Goal: Task Accomplishment & Management: Use online tool/utility

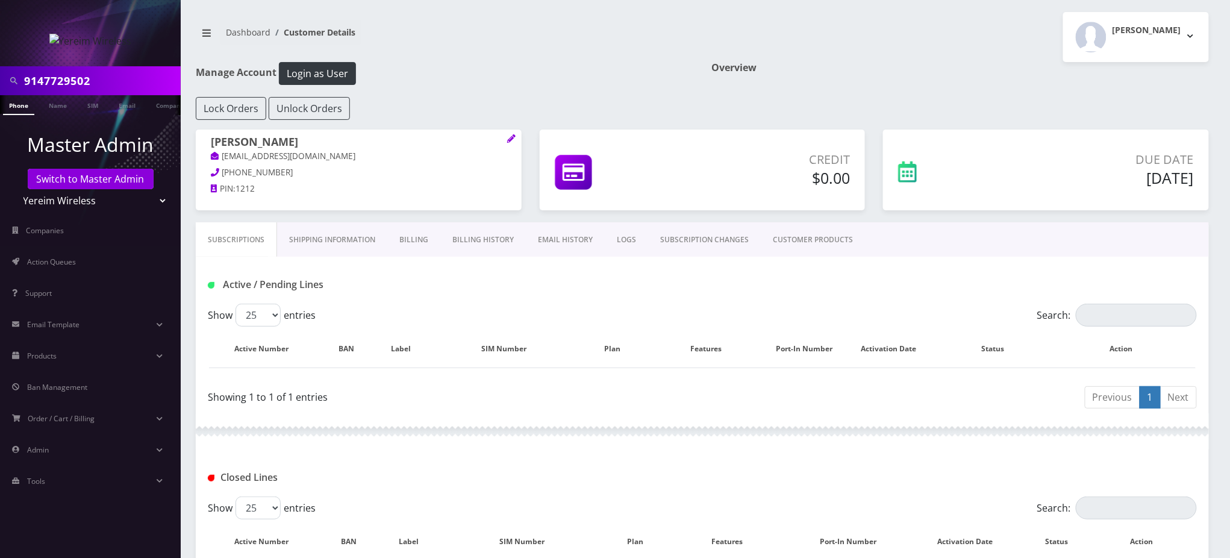
click at [124, 198] on select "Teltik Production My Link Mobile VennMobile Unlimited Advanced LTE Rexing Inc D…" at bounding box center [91, 200] width 154 height 23
select select "13"
click at [14, 189] on select "Teltik Production My Link Mobile VennMobile Unlimited Advanced LTE Rexing Inc D…" at bounding box center [91, 200] width 154 height 23
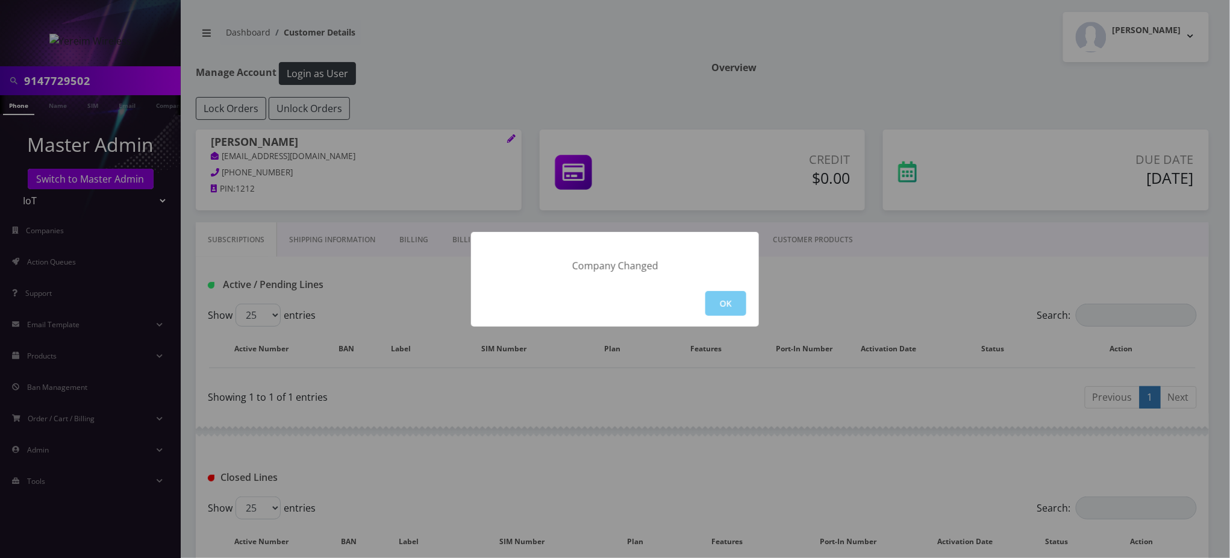
click at [737, 301] on button "OK" at bounding box center [725, 303] width 41 height 25
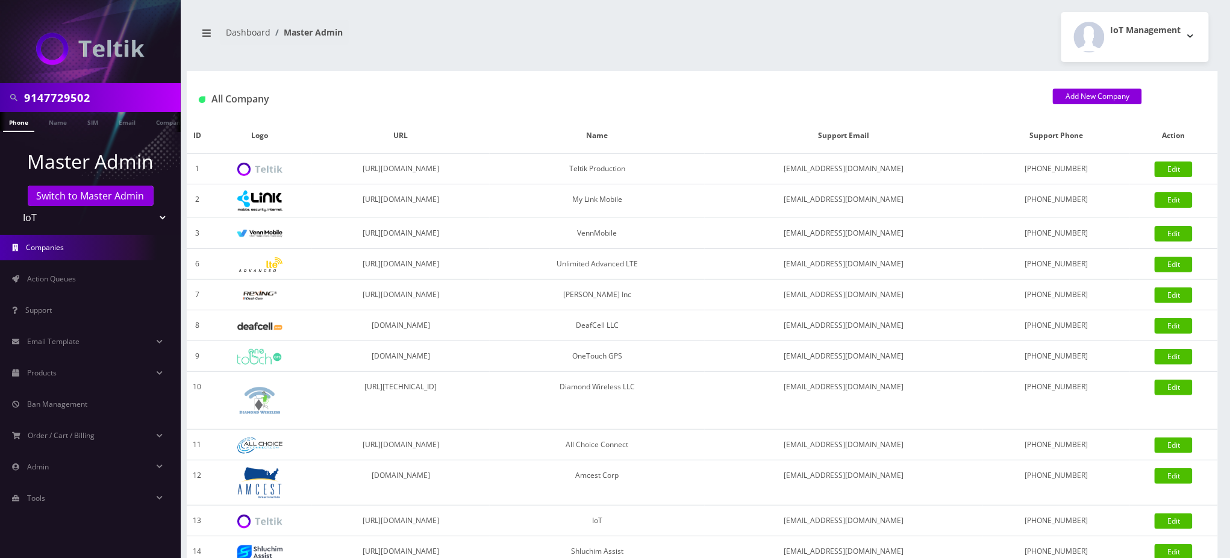
drag, startPoint x: 117, startPoint y: 98, endPoint x: 0, endPoint y: 96, distance: 117.5
click at [0, 102] on div "9147729502" at bounding box center [90, 97] width 181 height 29
type input "Randy"
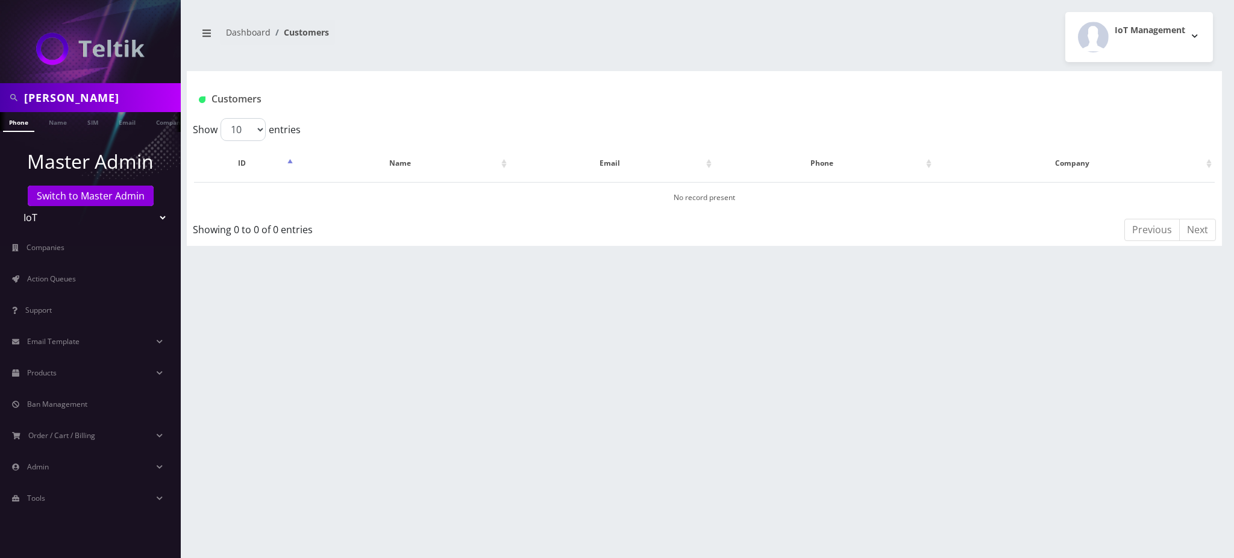
click at [1186, 400] on div "Randy Phone Name SIM Email Company Customer Dashboard Customers IoT Management" at bounding box center [704, 279] width 1059 height 558
click at [659, 490] on div "Randy Phone Name SIM Email Company Customer Dashboard Customers IoT Management" at bounding box center [704, 279] width 1059 height 558
click at [690, 136] on div "Show 10 25 50 100 entries" at bounding box center [448, 129] width 511 height 23
click at [128, 94] on input "Randy" at bounding box center [101, 97] width 154 height 23
type input "Randy Williams"
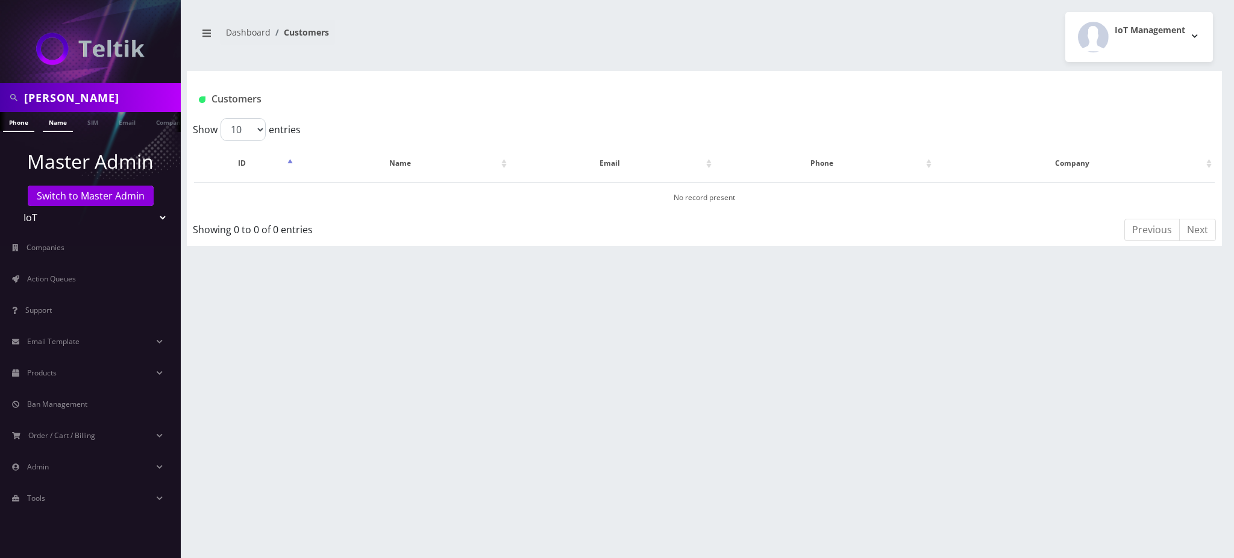
click at [63, 128] on link "Name" at bounding box center [58, 122] width 30 height 20
click at [61, 105] on input "[PERSON_NAME]" at bounding box center [101, 97] width 154 height 23
type input "RandyWilliams"
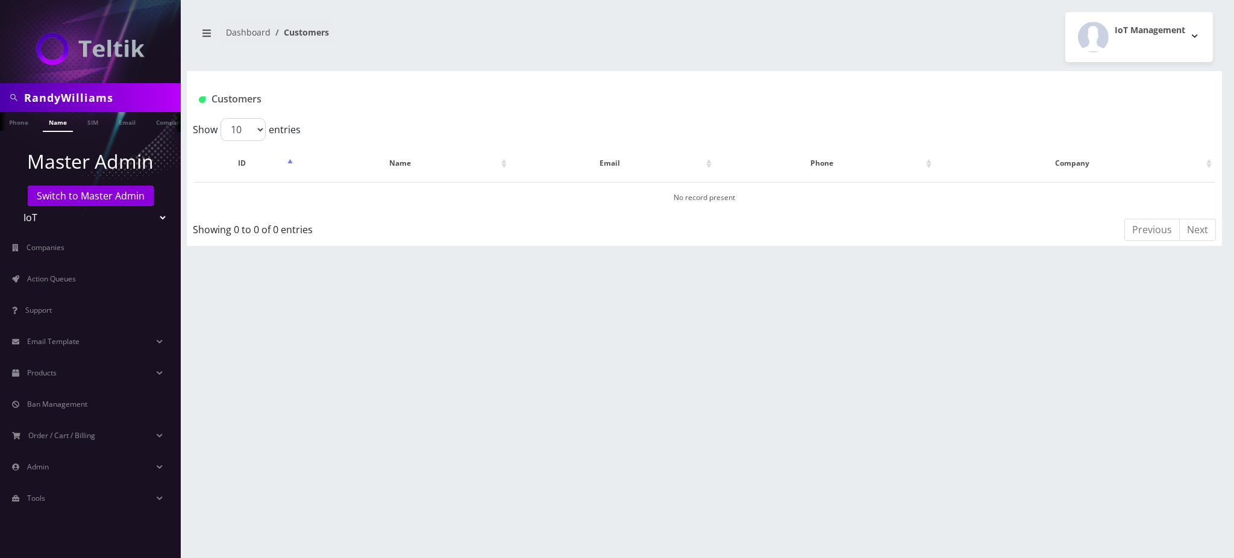
drag, startPoint x: 687, startPoint y: 332, endPoint x: 387, endPoint y: 57, distance: 406.8
click at [669, 331] on div "RandyWilliams Phone Name SIM Email Company Customer Dashboard Customers IoT Man…" at bounding box center [704, 279] width 1059 height 558
click at [580, 110] on div "Customers" at bounding box center [704, 94] width 1035 height 47
drag, startPoint x: 137, startPoint y: 94, endPoint x: 0, endPoint y: 53, distance: 143.3
click at [0, 53] on nav "RandyWilliams Phone Name SIM Email Company Customer Master Admin Switch to Mast…" at bounding box center [90, 279] width 181 height 558
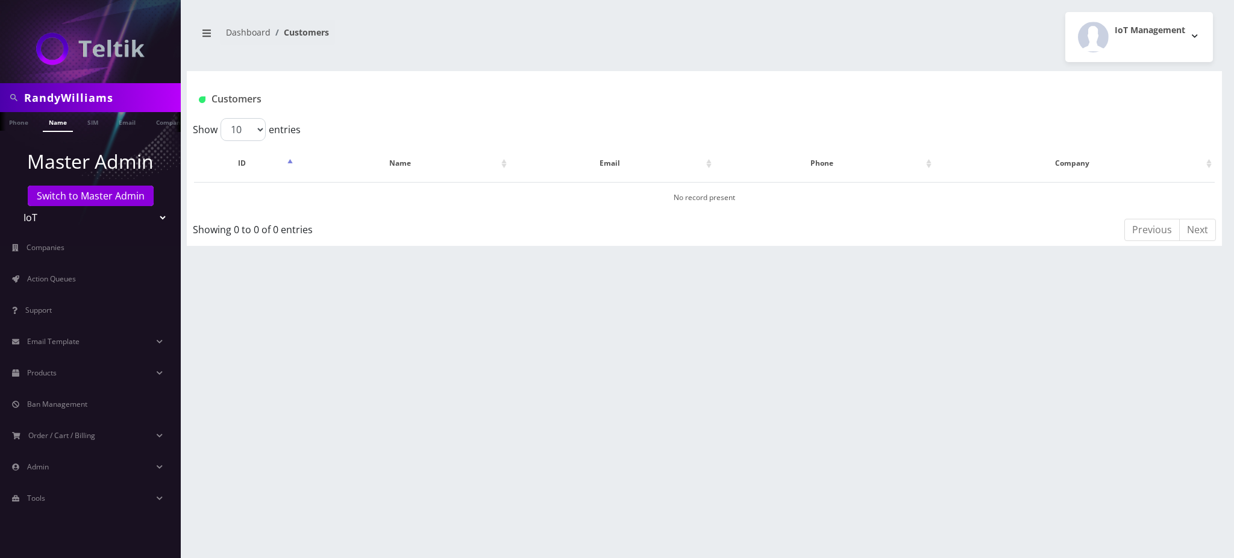
click at [34, 96] on input "RandyWilliams" at bounding box center [101, 97] width 154 height 23
click at [63, 100] on input "RandyWilliams" at bounding box center [101, 97] width 154 height 23
type input "Randy Williams"
click at [45, 123] on link "Name" at bounding box center [58, 122] width 30 height 20
click at [487, 81] on div "Customers" at bounding box center [704, 94] width 1035 height 47
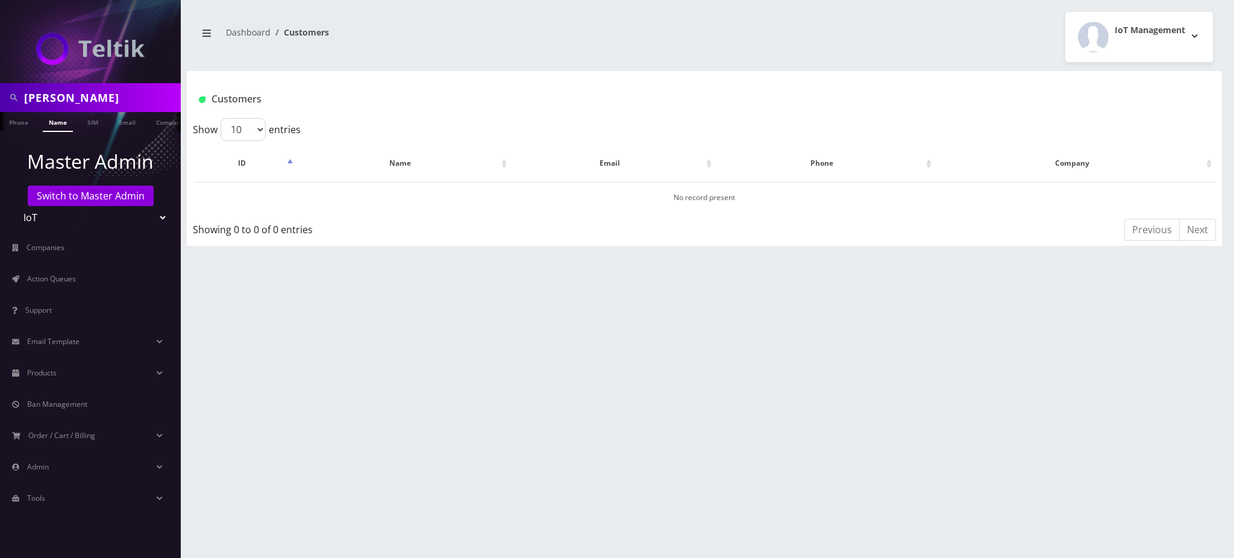
drag, startPoint x: 128, startPoint y: 97, endPoint x: 0, endPoint y: 92, distance: 128.4
click at [0, 94] on div "[PERSON_NAME]" at bounding box center [90, 97] width 181 height 29
click at [395, 110] on div "Customers" at bounding box center [704, 94] width 1035 height 47
click at [82, 196] on link "Switch to Master Admin" at bounding box center [91, 196] width 126 height 20
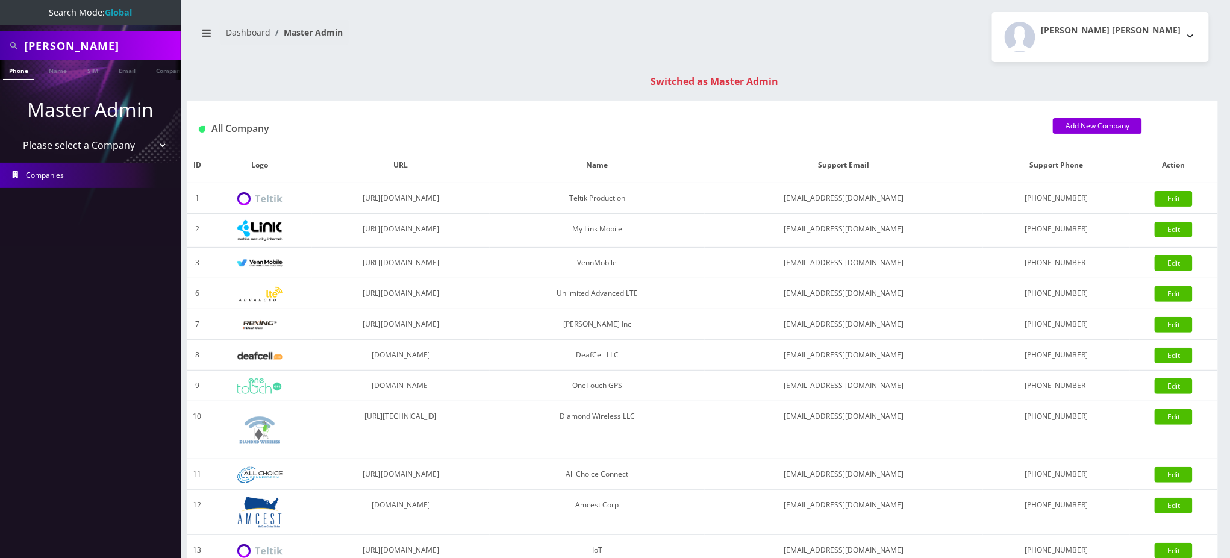
drag, startPoint x: 133, startPoint y: 45, endPoint x: 0, endPoint y: 43, distance: 133.2
click at [0, 45] on div "[PERSON_NAME]" at bounding box center [90, 45] width 181 height 29
click at [63, 42] on input "text" at bounding box center [101, 45] width 154 height 23
type input "sady"
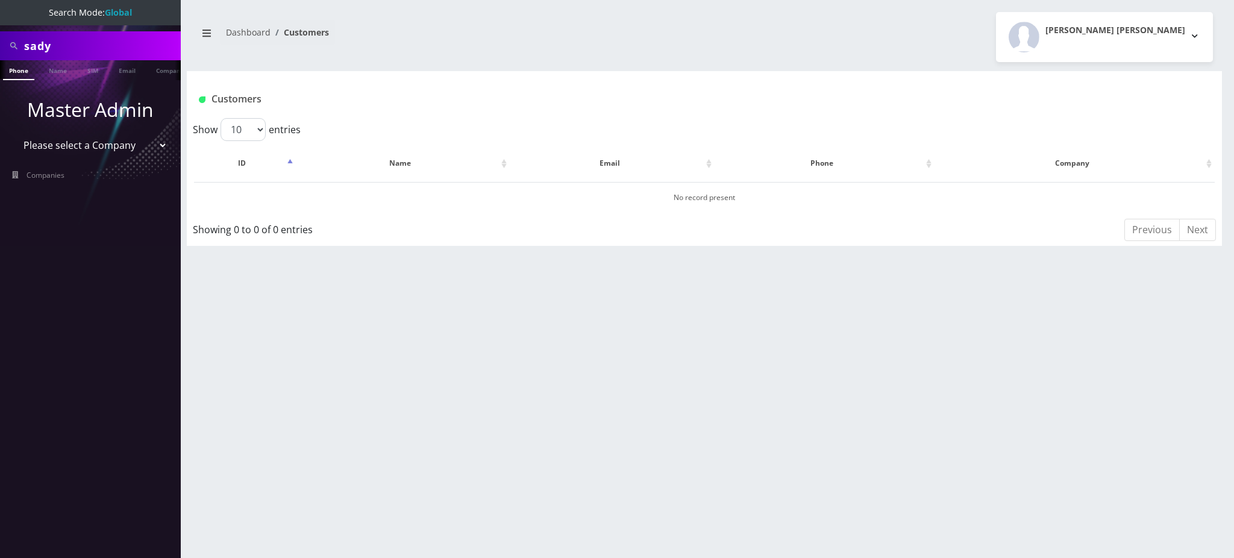
drag, startPoint x: 70, startPoint y: 48, endPoint x: 0, endPoint y: 16, distance: 76.8
click at [0, 16] on nav "Search Mode: Global sady Phone Name SIM Email Company Customer Master Admin Ple…" at bounding box center [90, 279] width 181 height 558
type input "[PERSON_NAME]"
click at [124, 69] on link "Email" at bounding box center [127, 70] width 29 height 20
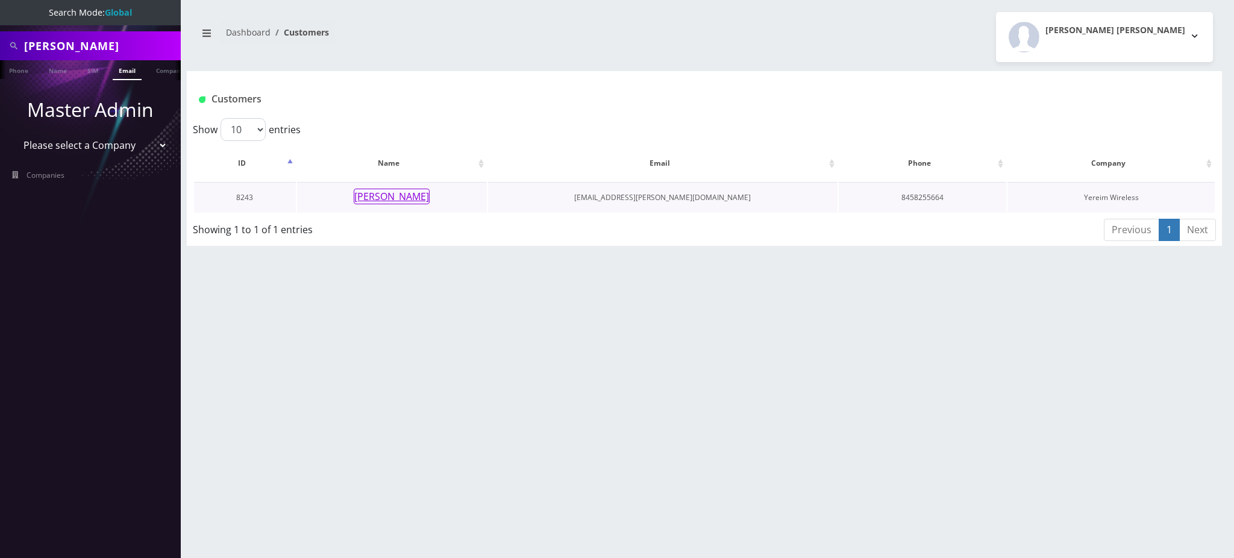
click at [390, 193] on button "[PERSON_NAME]" at bounding box center [392, 197] width 76 height 16
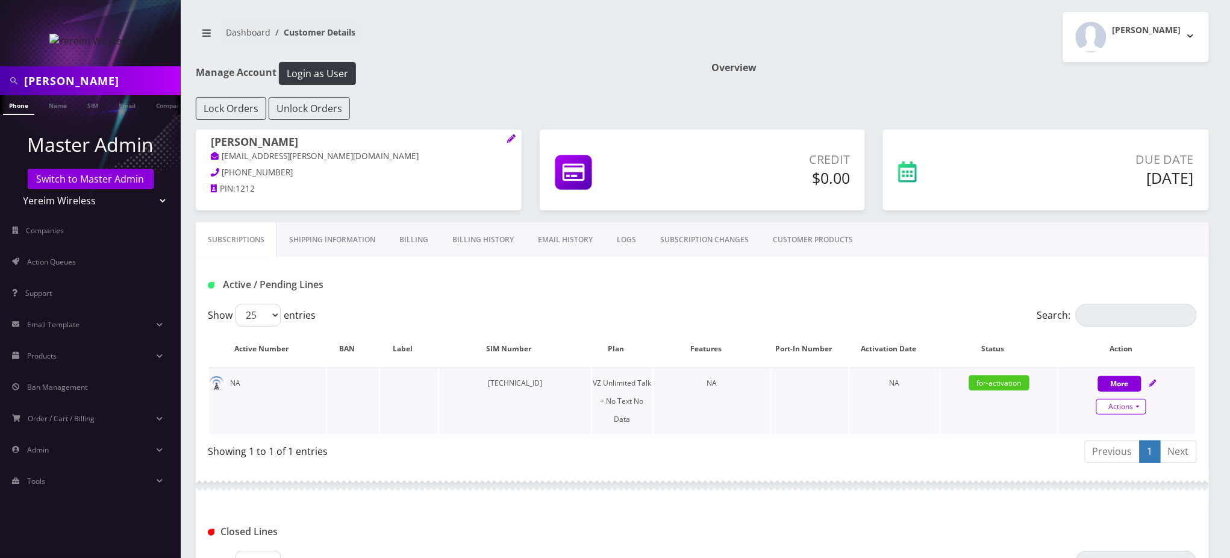
click at [1132, 410] on link "Actions" at bounding box center [1121, 407] width 50 height 16
select select "408"
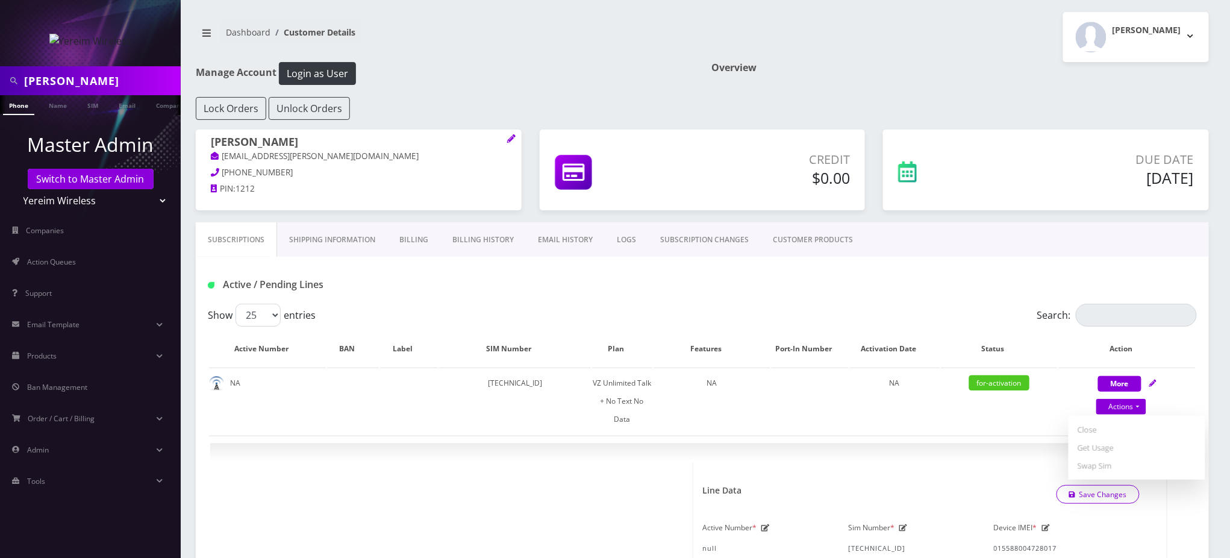
click at [787, 293] on div "Active / Pending Lines" at bounding box center [702, 285] width 1007 height 20
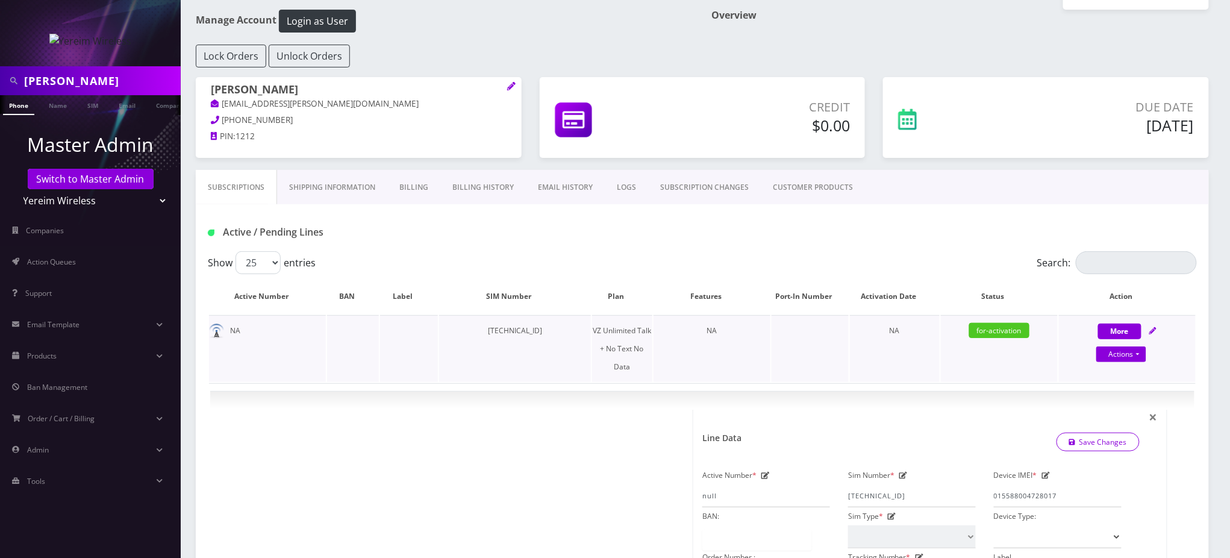
scroll to position [80, 0]
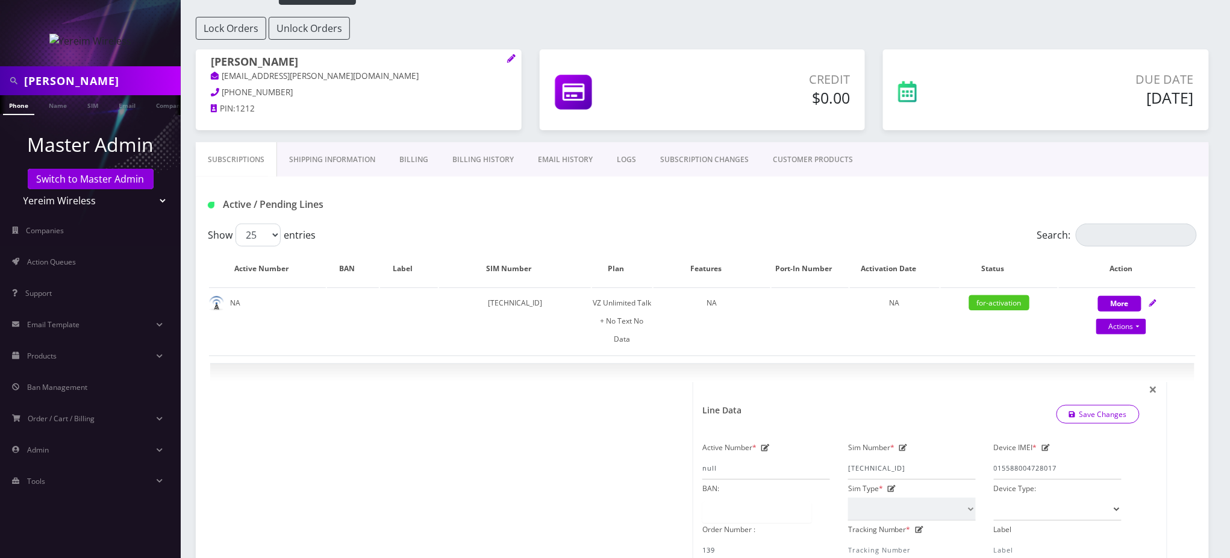
click at [490, 217] on div "Active / Pending Lines" at bounding box center [702, 200] width 1013 height 47
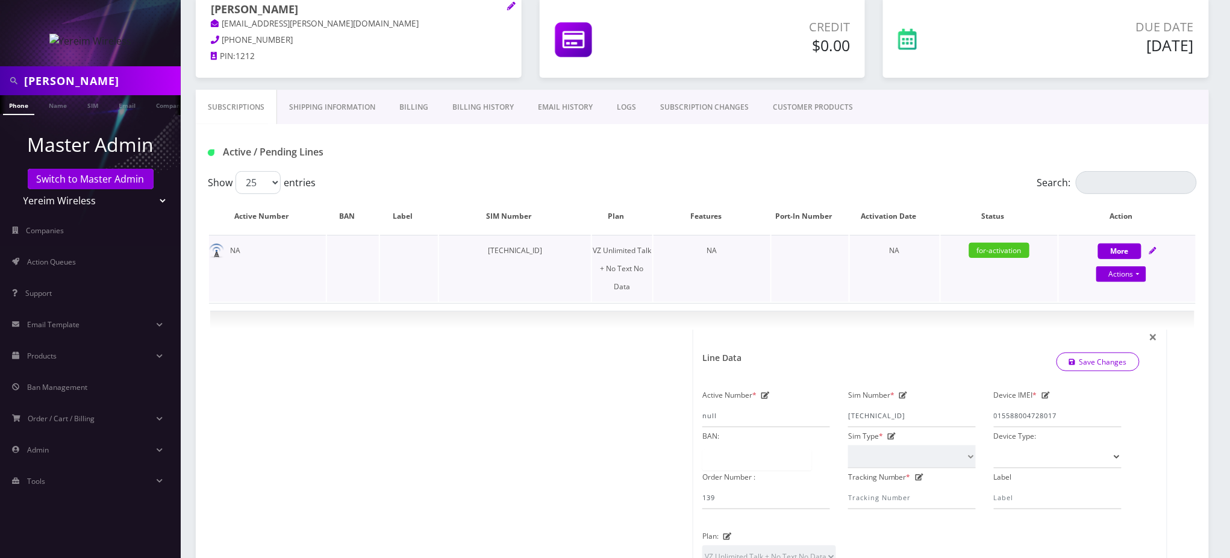
scroll to position [160, 0]
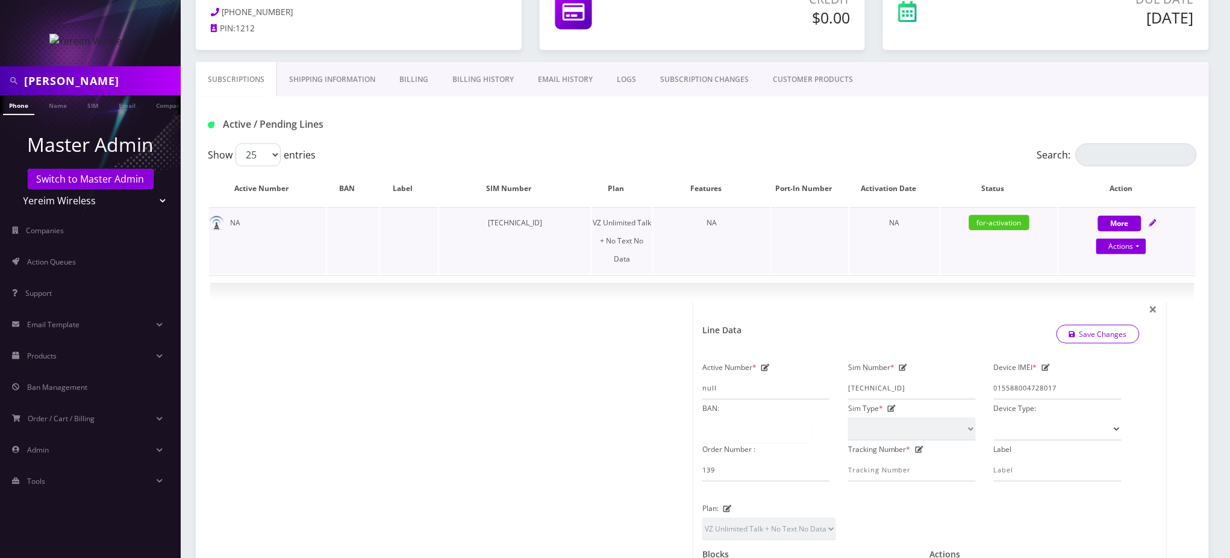
click at [524, 225] on td "[TECHNICAL_ID]" at bounding box center [514, 240] width 151 height 67
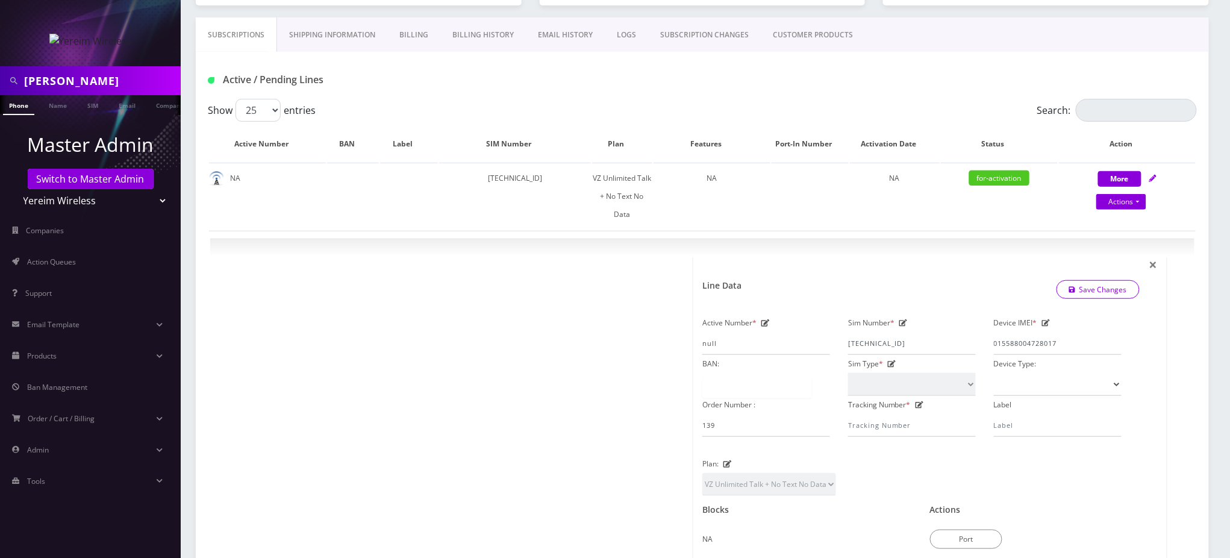
scroll to position [165, 0]
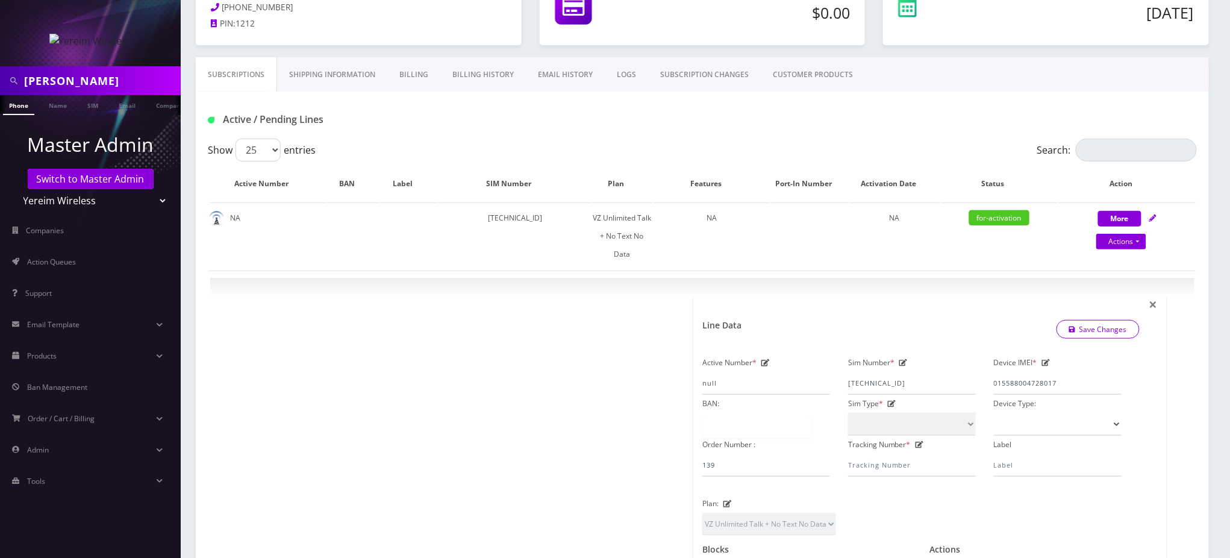
click at [681, 131] on div "Active / Pending Lines" at bounding box center [702, 115] width 1013 height 47
click at [527, 217] on td "89148000011835963693" at bounding box center [514, 235] width 151 height 67
copy td "89148000011835963693"
click at [580, 143] on div "Show 25 50 100 250 500 entries" at bounding box center [579, 150] width 742 height 23
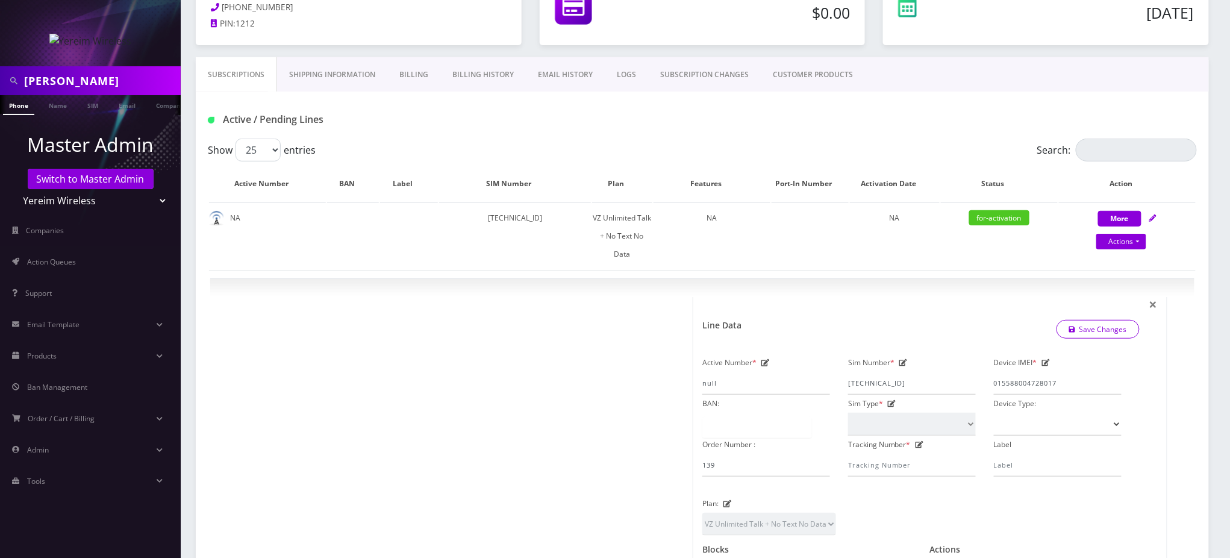
click at [661, 124] on div "Active / Pending Lines" at bounding box center [702, 120] width 1007 height 20
drag, startPoint x: 719, startPoint y: 166, endPoint x: 627, endPoint y: 147, distance: 94.2
click at [718, 166] on th "Features" at bounding box center [712, 183] width 117 height 35
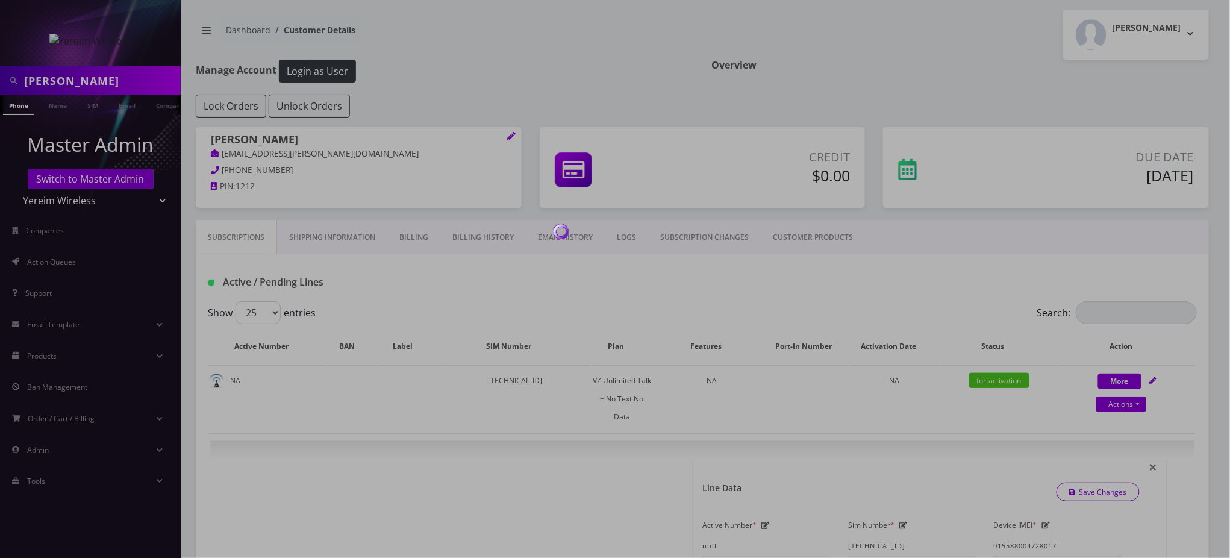
scroll to position [0, 0]
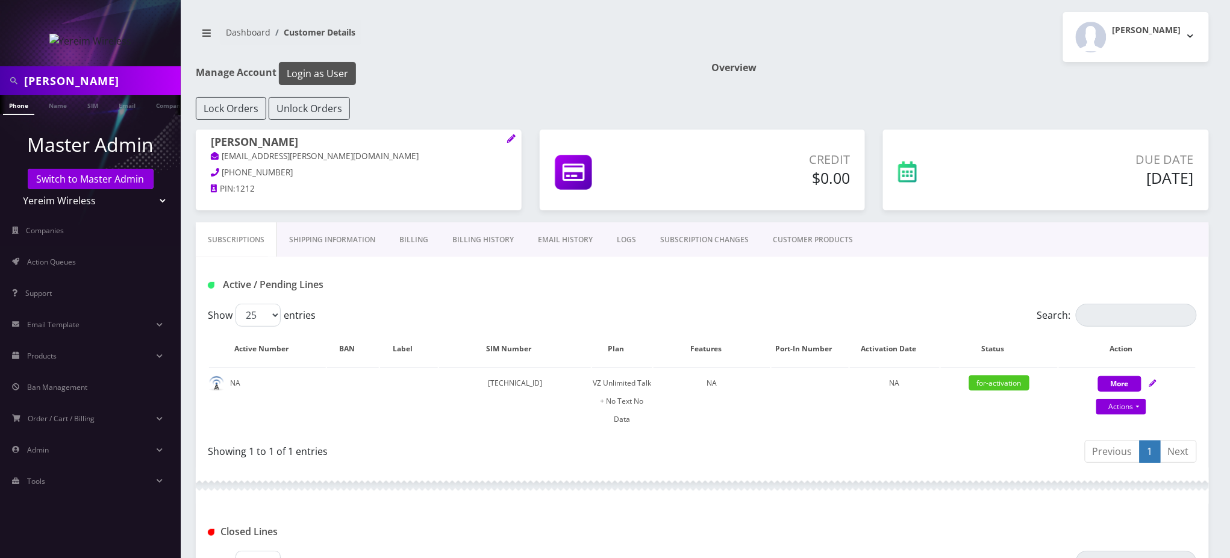
click at [344, 72] on button "Login as User" at bounding box center [317, 73] width 77 height 23
click at [66, 264] on span "Action Queues" at bounding box center [51, 262] width 49 height 10
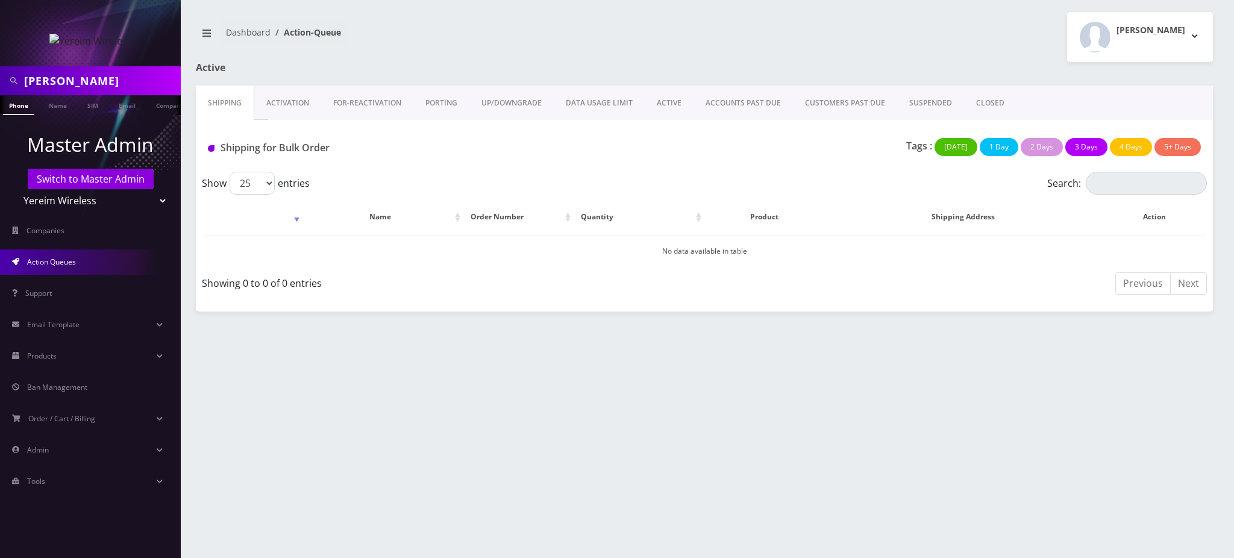
click at [301, 104] on link "Activation" at bounding box center [287, 103] width 67 height 35
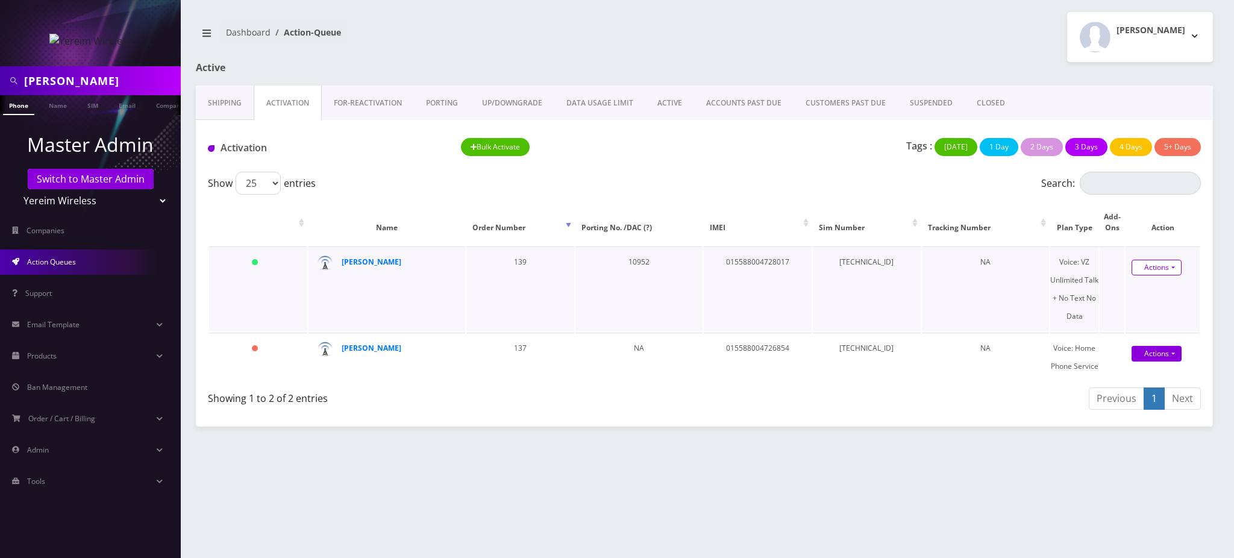
click at [1160, 264] on link "Actions" at bounding box center [1156, 268] width 50 height 16
click at [1131, 289] on link "Activate" at bounding box center [1161, 290] width 96 height 18
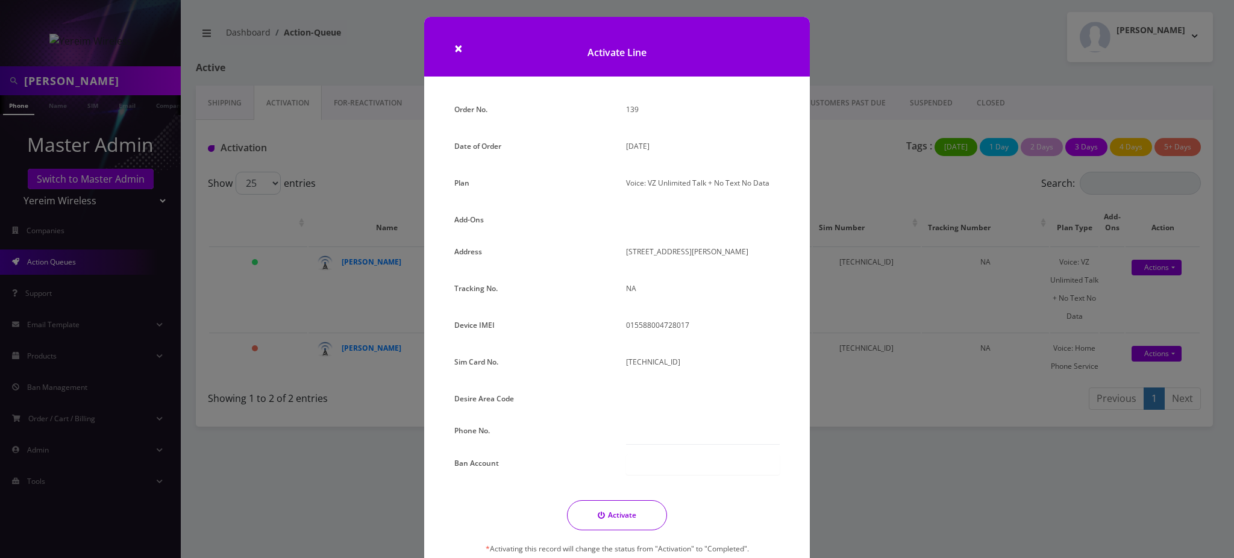
click at [918, 30] on div "× Activate Line Order No. 139 Date of Order [DATE] Plan Voice: VZ Unlimited Tal…" at bounding box center [617, 279] width 1234 height 558
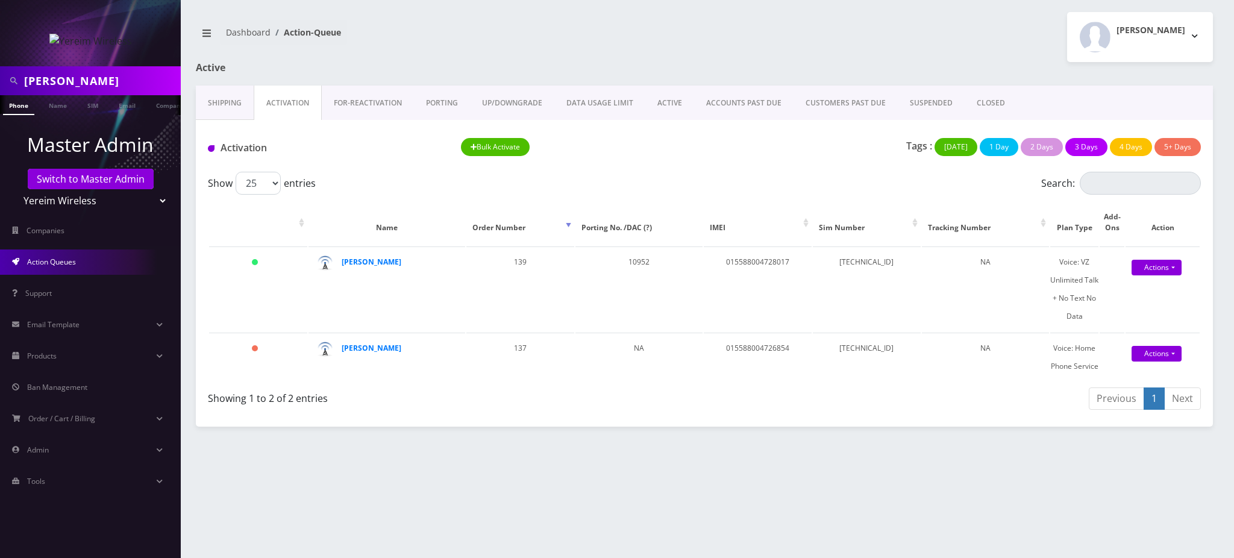
click at [451, 104] on link "PORTING" at bounding box center [442, 103] width 56 height 35
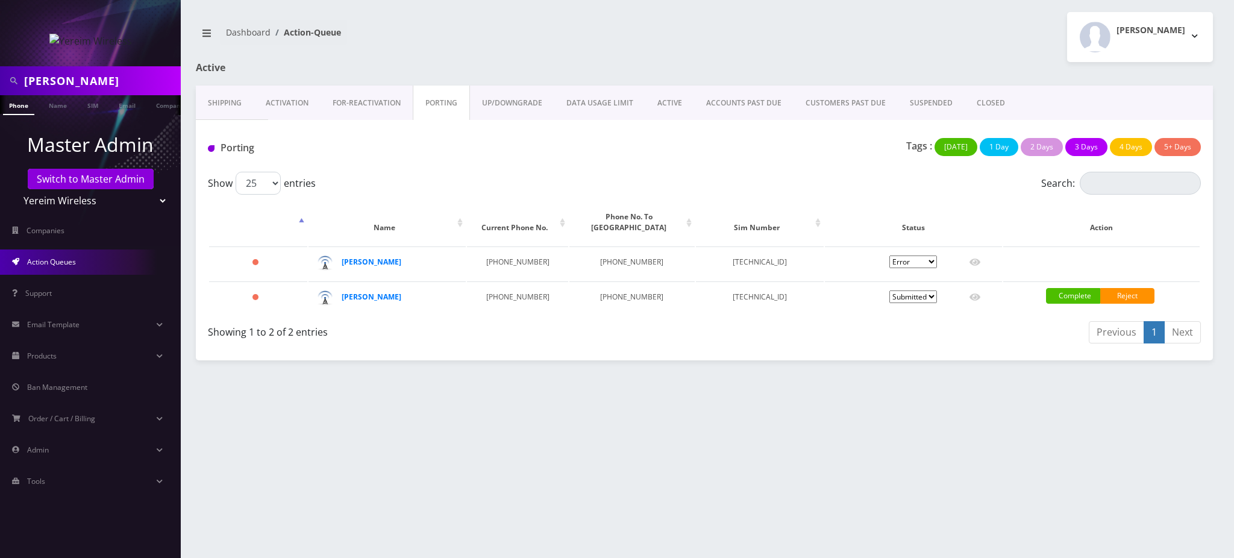
drag, startPoint x: 696, startPoint y: 489, endPoint x: 649, endPoint y: 383, distance: 116.8
click at [696, 475] on div "[PERSON_NAME] Phone Name SIM Email Company Customer Dashboard Action-Queue [PER…" at bounding box center [704, 279] width 1059 height 558
